Goal: Transaction & Acquisition: Purchase product/service

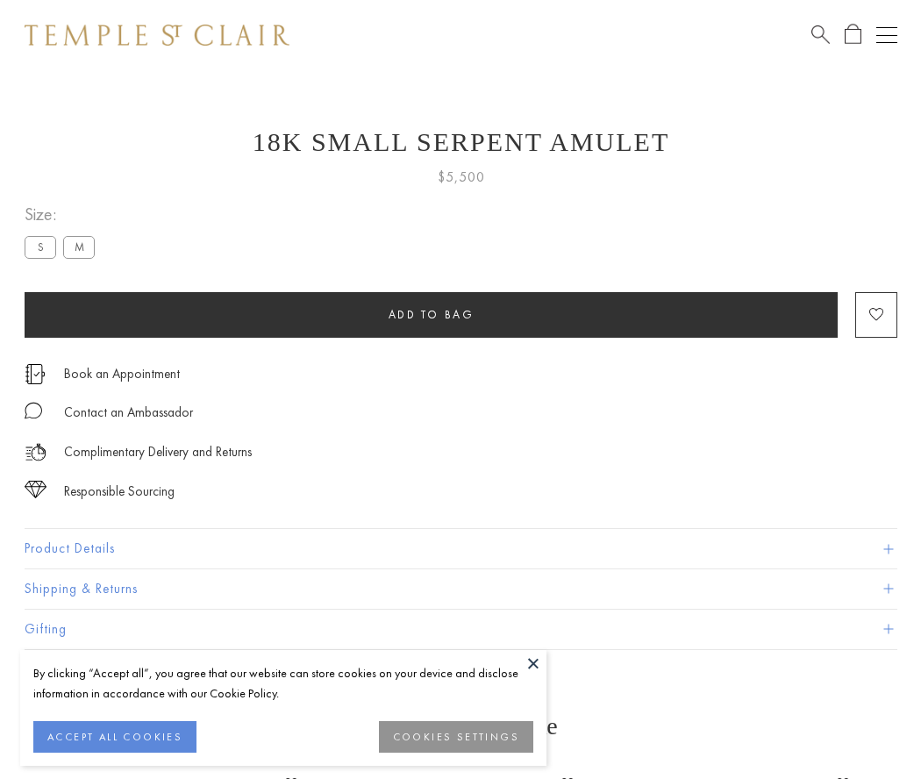
scroll to position [17, 0]
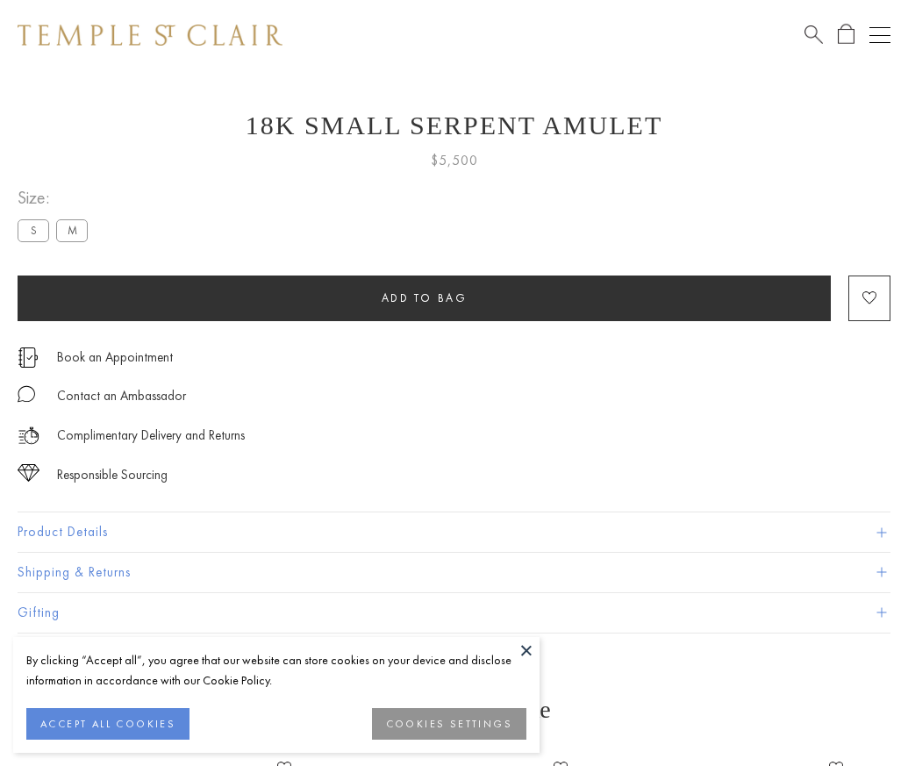
click at [424, 298] on span "Add to bag" at bounding box center [425, 297] width 86 height 15
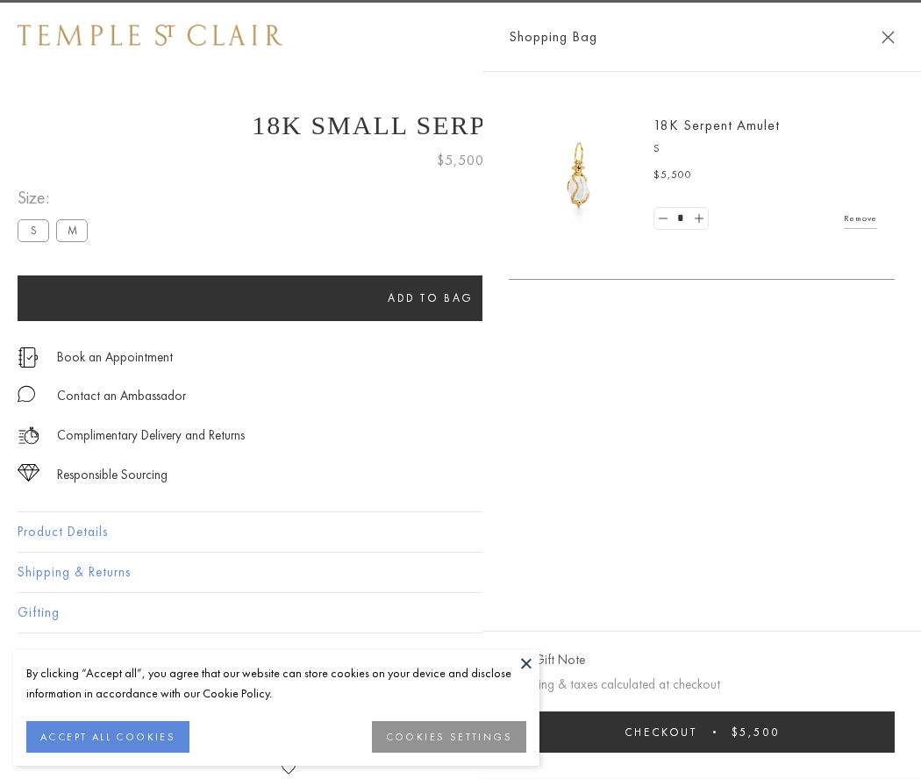
click at [706, 732] on button "Checkout $5,500" at bounding box center [702, 732] width 386 height 41
